Goal: Information Seeking & Learning: Learn about a topic

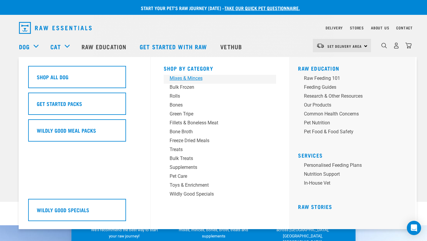
click at [188, 76] on div "Mixes & Minces" at bounding box center [215, 78] width 92 height 7
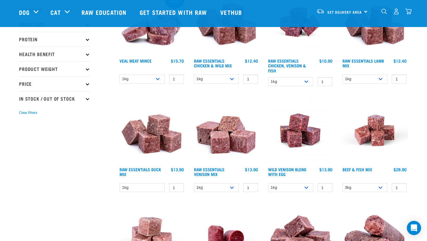
scroll to position [103, 0]
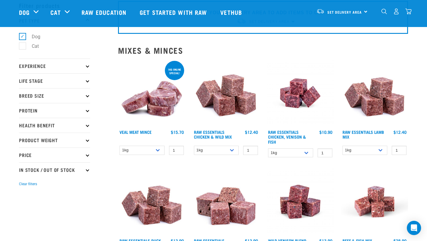
scroll to position [30, 0]
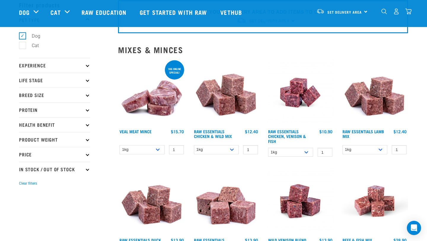
click at [86, 124] on p "Health Benefit" at bounding box center [54, 124] width 71 height 15
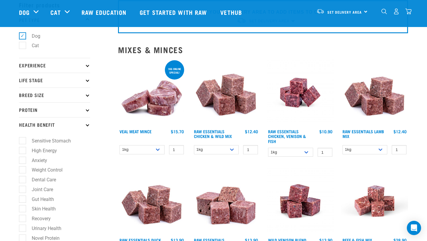
click at [57, 170] on label "Weight Control" at bounding box center [43, 169] width 43 height 7
click at [23, 170] on input "Weight Control" at bounding box center [21, 169] width 4 height 4
checkbox input "true"
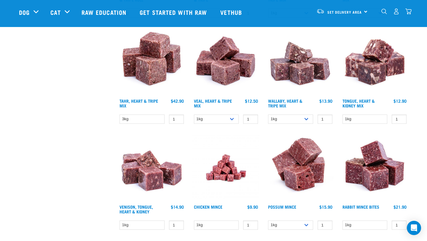
scroll to position [382, 0]
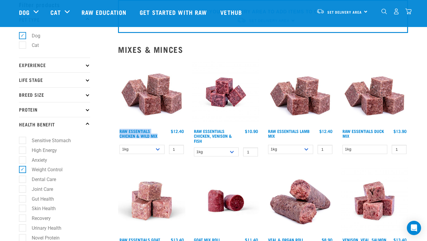
scroll to position [30, 0]
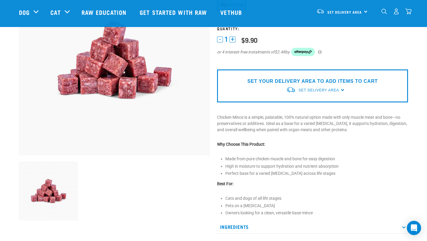
scroll to position [80, 0]
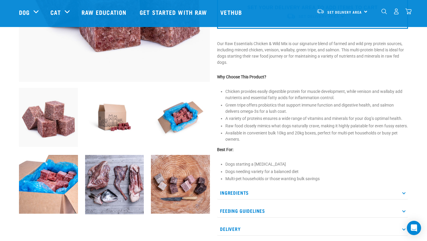
scroll to position [161, 0]
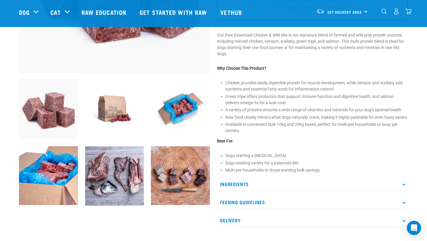
click at [254, 190] on p "Ingredients" at bounding box center [312, 183] width 191 height 13
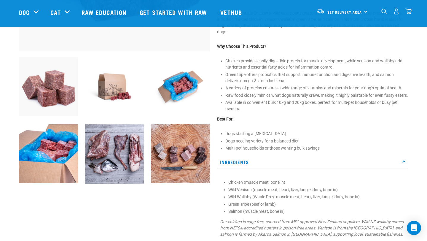
scroll to position [182, 0]
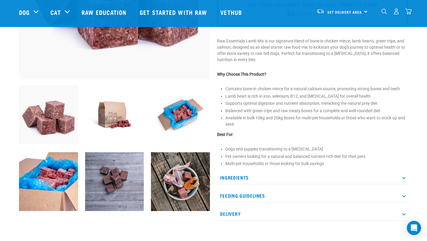
scroll to position [165, 0]
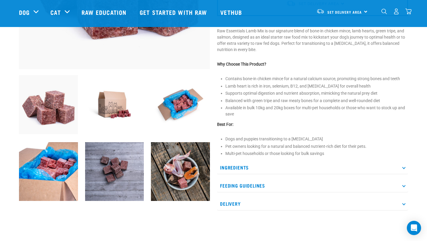
click at [281, 165] on p "Ingredients" at bounding box center [312, 167] width 191 height 13
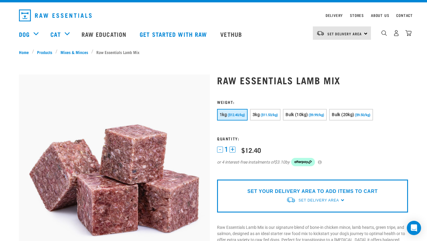
scroll to position [12, 0]
